Goal: Information Seeking & Learning: Find specific fact

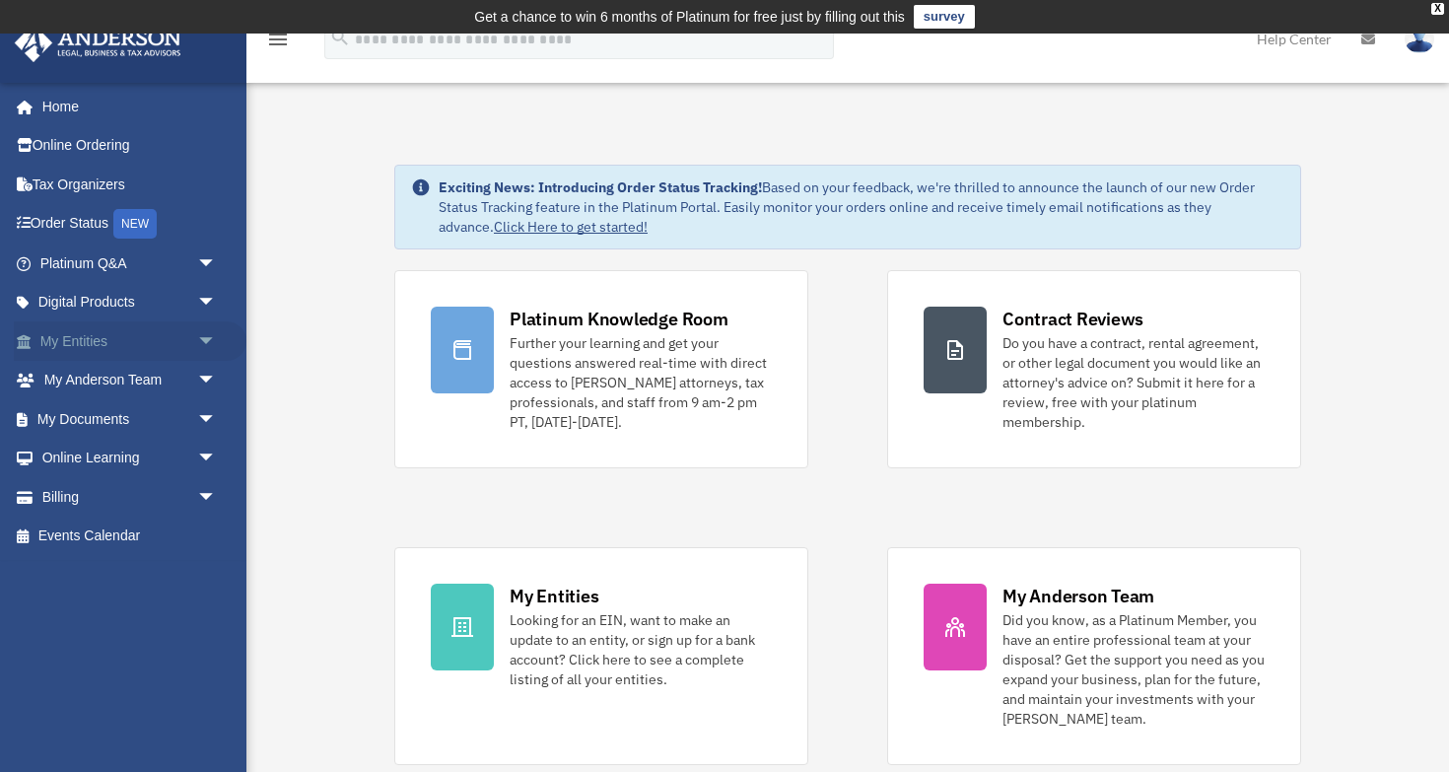
click at [107, 345] on link "My Entities arrow_drop_down" at bounding box center [130, 340] width 233 height 39
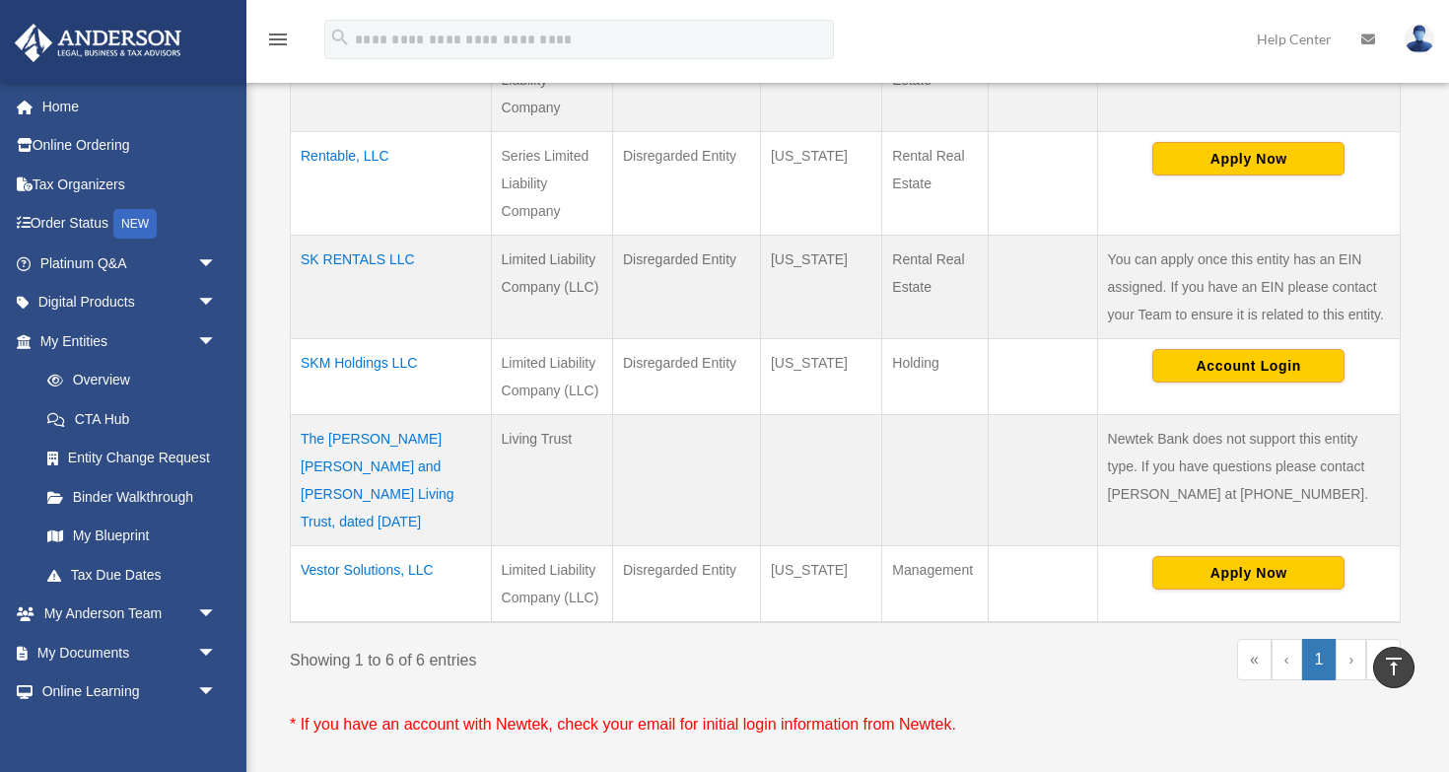
scroll to position [588, 0]
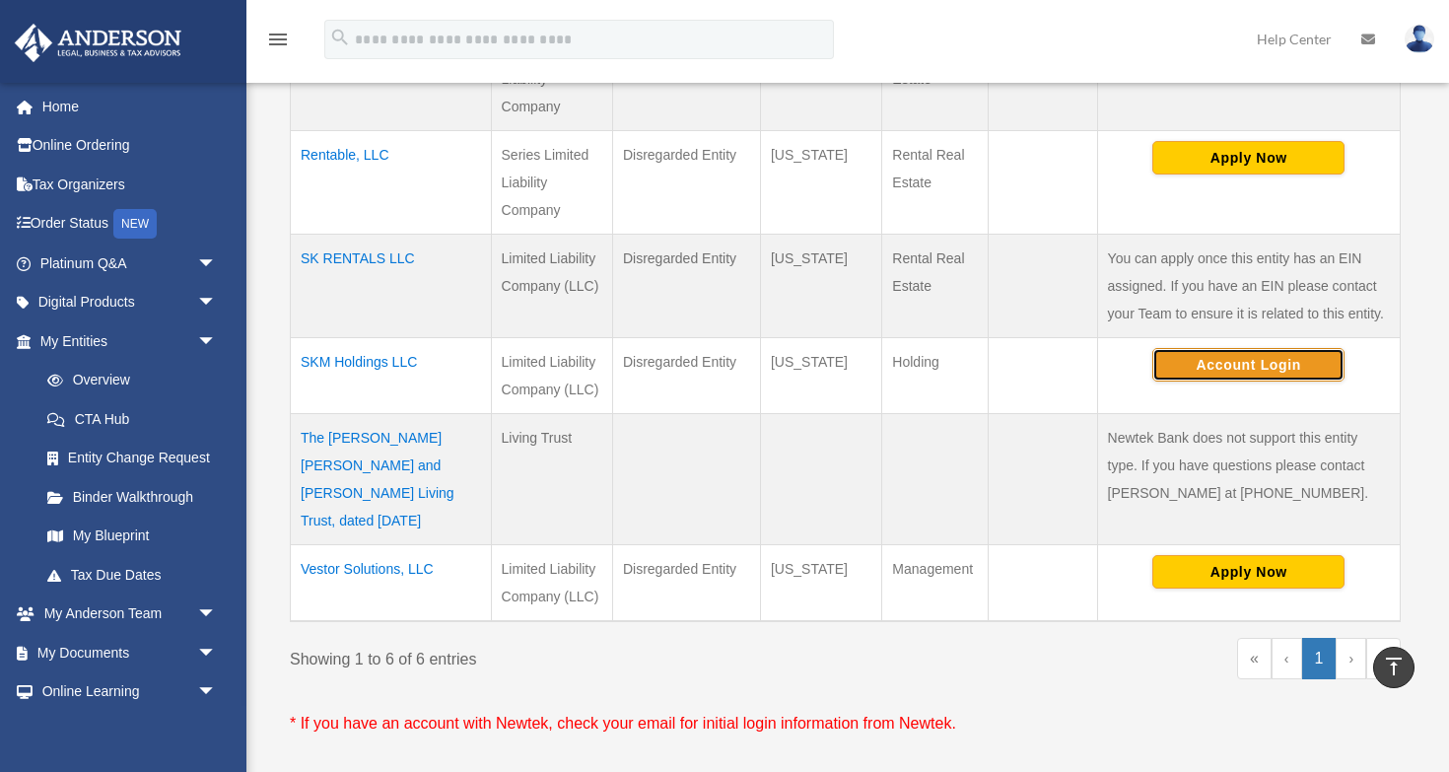
click at [1177, 361] on button "Account Login" at bounding box center [1248, 365] width 192 height 34
click at [1212, 366] on button "Account Login" at bounding box center [1248, 365] width 192 height 34
click at [390, 358] on td "SKM Holdings LLC" at bounding box center [391, 375] width 201 height 76
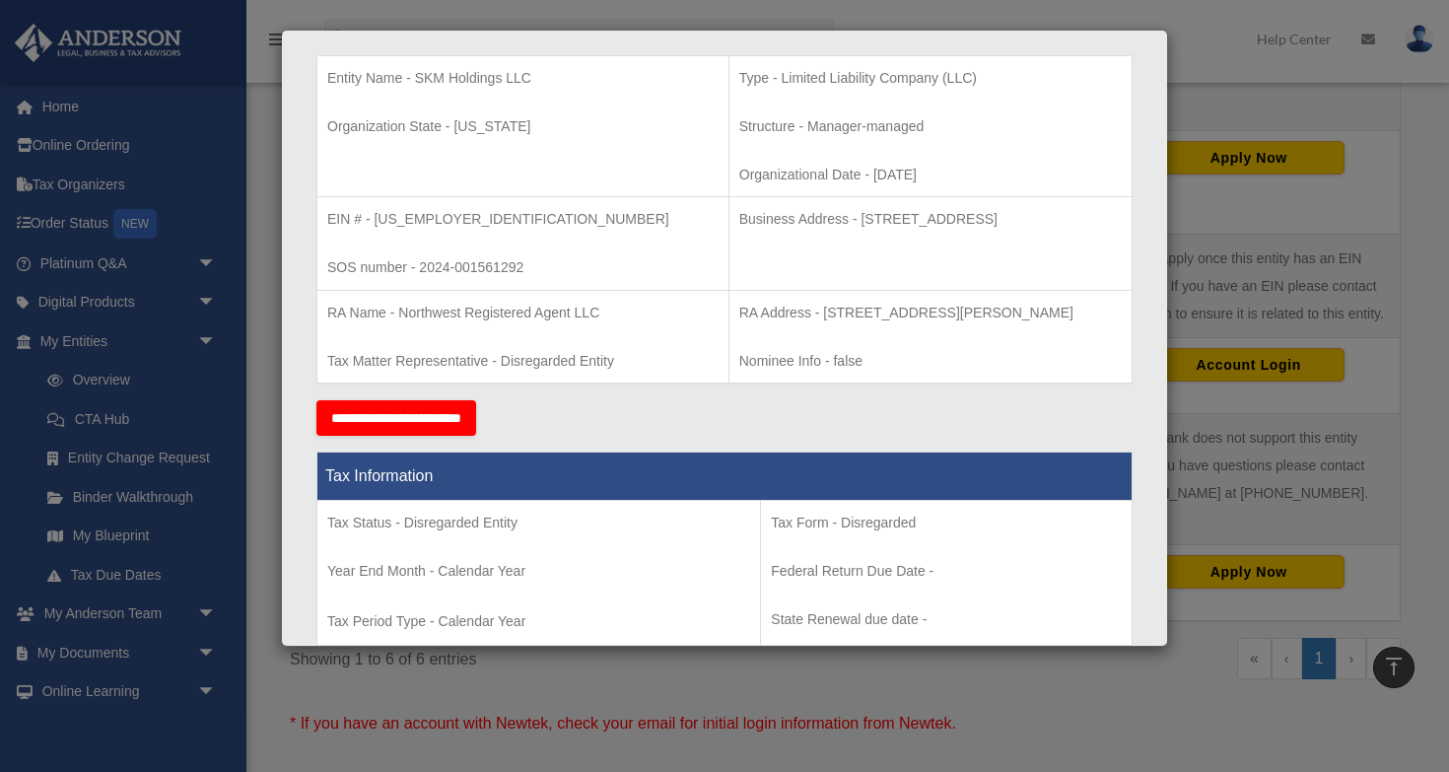
scroll to position [414, 0]
drag, startPoint x: 448, startPoint y: 217, endPoint x: 375, endPoint y: 227, distance: 73.6
click at [375, 227] on p "EIN # - 33-2147452" at bounding box center [522, 220] width 391 height 25
copy p "33-2147452"
